Goal: Task Accomplishment & Management: Use online tool/utility

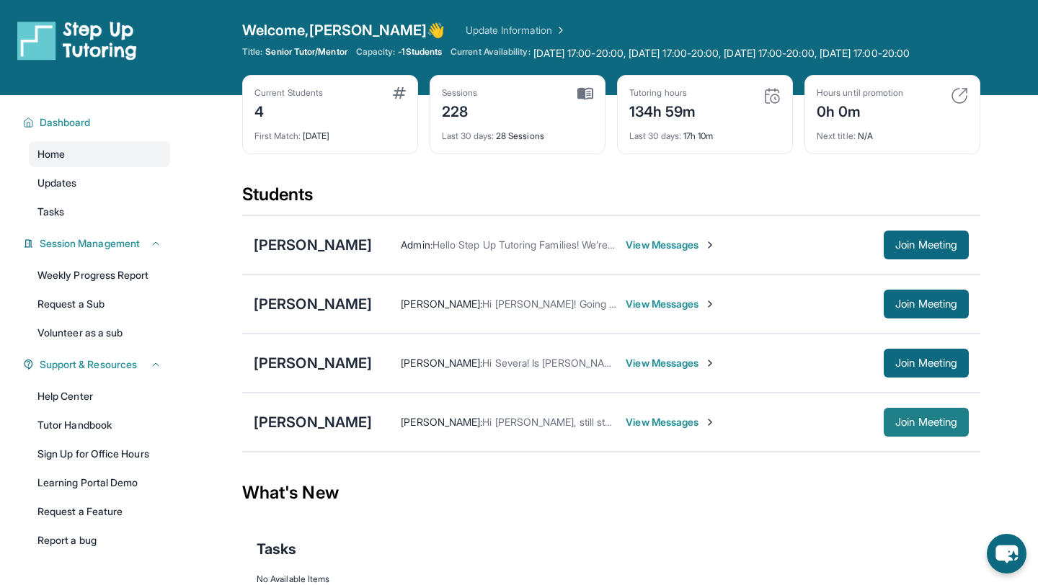
click at [935, 437] on button "Join Meeting" at bounding box center [926, 422] width 85 height 29
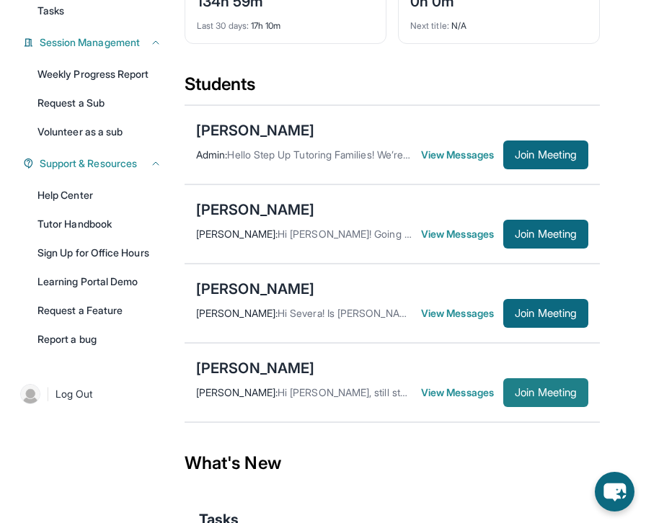
scroll to position [222, 0]
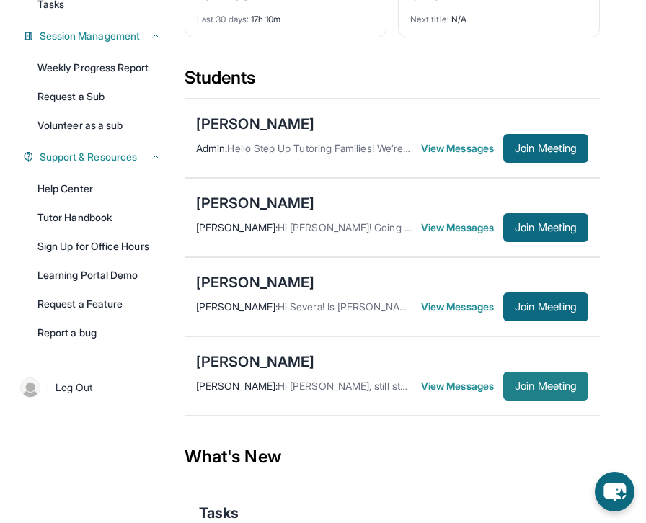
click at [545, 391] on span "Join Meeting" at bounding box center [546, 386] width 62 height 9
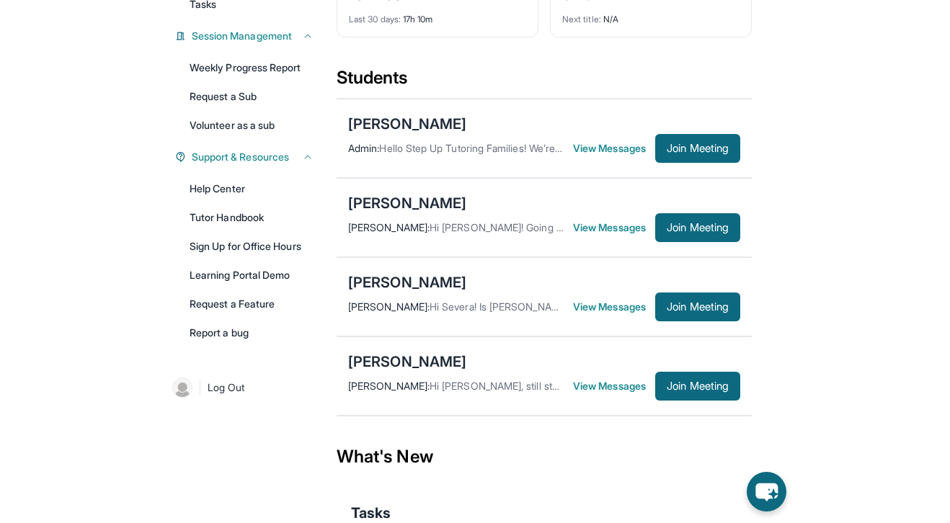
scroll to position [125, 0]
